Goal: Task Accomplishment & Management: Manage account settings

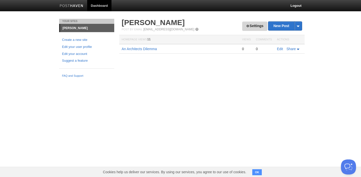
click at [251, 26] on link "Settings" at bounding box center [254, 26] width 25 height 9
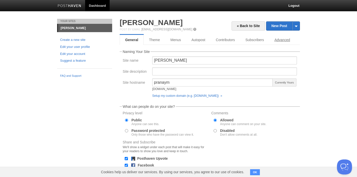
click at [275, 41] on link "Advanced" at bounding box center [282, 40] width 26 height 10
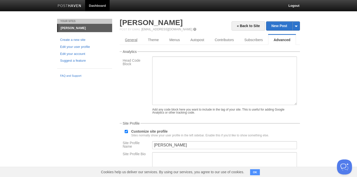
click at [122, 42] on link "General" at bounding box center [131, 40] width 23 height 10
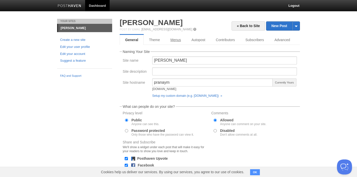
click at [171, 38] on link "Menus" at bounding box center [175, 40] width 21 height 10
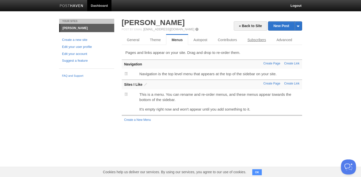
click at [261, 40] on link "Subscribers" at bounding box center [256, 40] width 29 height 10
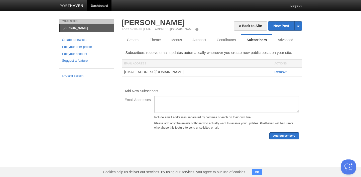
click at [302, 26] on div "« Back to Site New Post by Web by Email [PERSON_NAME] Post by Email [EMAIL_ADDR…" at bounding box center [212, 86] width 188 height 135
click at [300, 26] on span at bounding box center [298, 26] width 8 height 9
click at [174, 42] on link "Menus" at bounding box center [176, 40] width 21 height 10
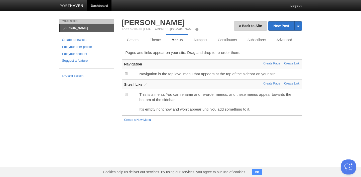
click at [256, 26] on link "« Back to Site" at bounding box center [251, 25] width 34 height 9
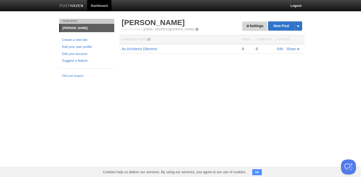
click at [248, 25] on link "Settings" at bounding box center [254, 26] width 25 height 9
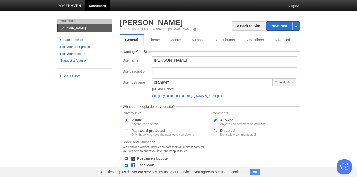
click at [73, 51] on link "Edit your account" at bounding box center [84, 53] width 49 height 5
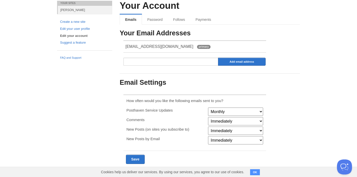
scroll to position [12, 0]
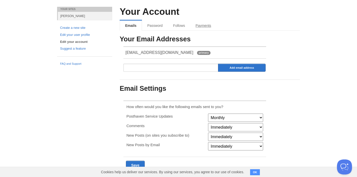
click at [206, 21] on link "Payments" at bounding box center [203, 26] width 26 height 10
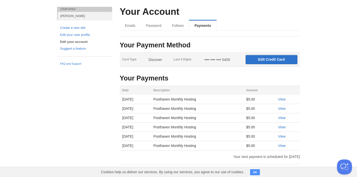
scroll to position [23, 0]
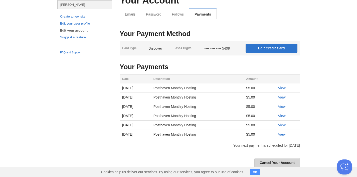
click at [285, 166] on link "Cancel Your Account" at bounding box center [277, 162] width 46 height 9
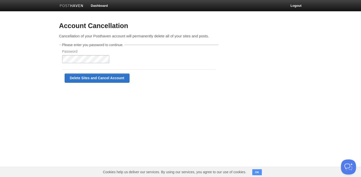
click at [97, 78] on input "Delete Sites and Cancel Account" at bounding box center [97, 77] width 65 height 9
